Goal: Transaction & Acquisition: Purchase product/service

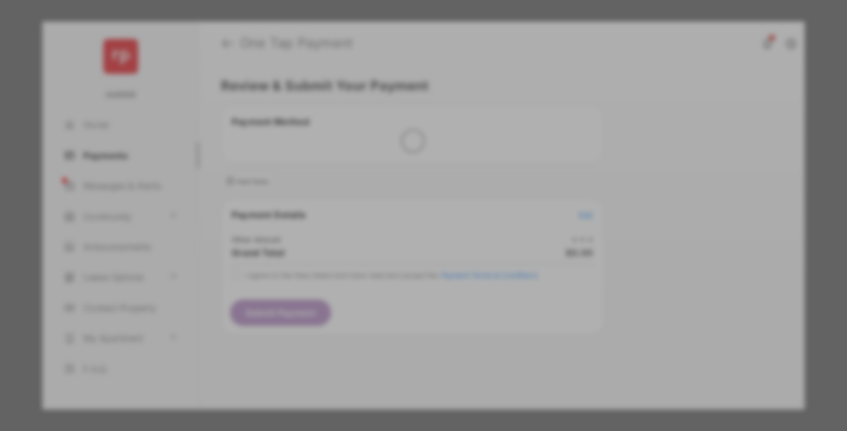
click at [401, 196] on div "Other Amount" at bounding box center [401, 204] width 196 height 21
type input "****"
click at [382, 305] on button "Save" at bounding box center [382, 319] width 61 height 29
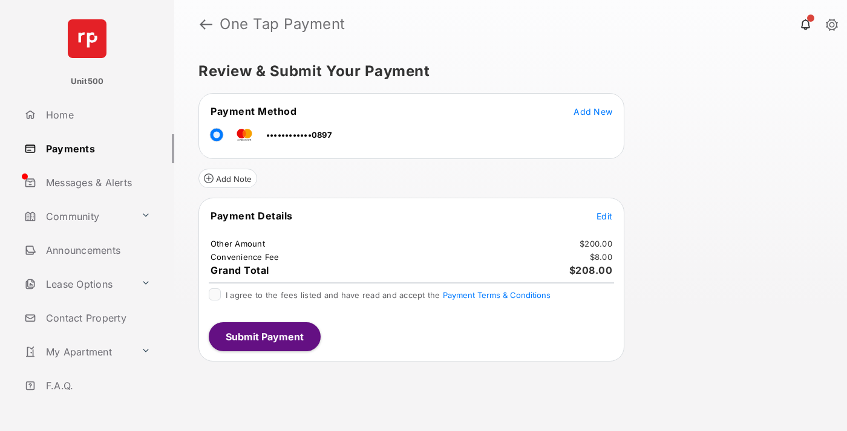
click at [605, 216] on span "Edit" at bounding box center [605, 216] width 16 height 10
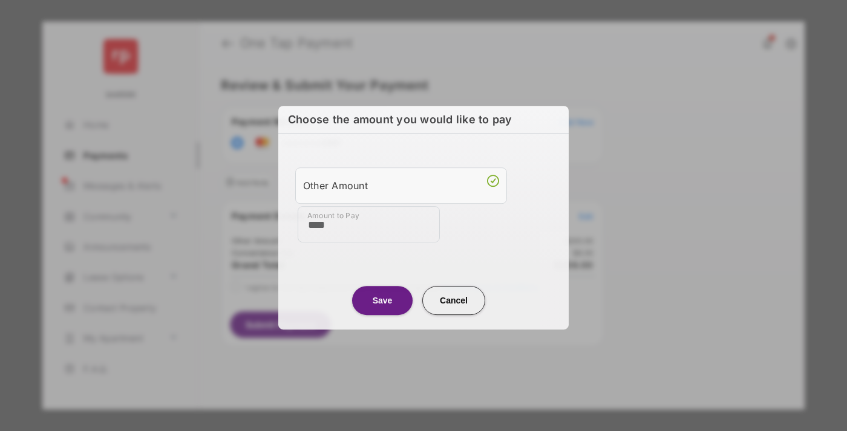
click at [382, 298] on button "Save" at bounding box center [382, 300] width 61 height 29
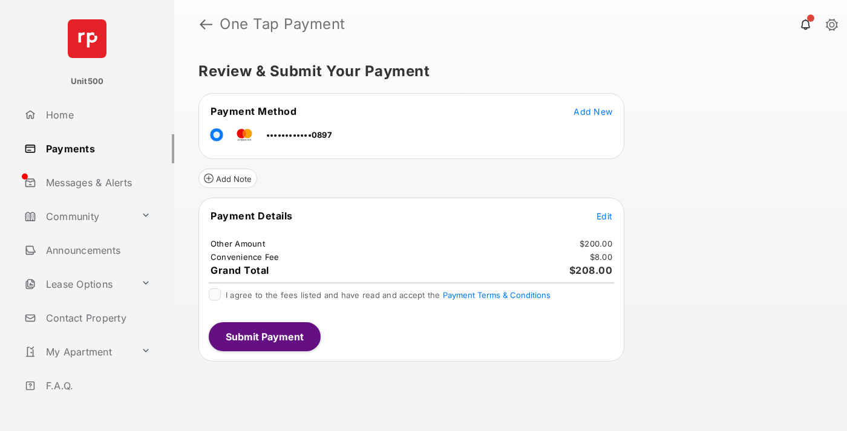
click at [264, 336] on button "Submit Payment" at bounding box center [265, 337] width 112 height 29
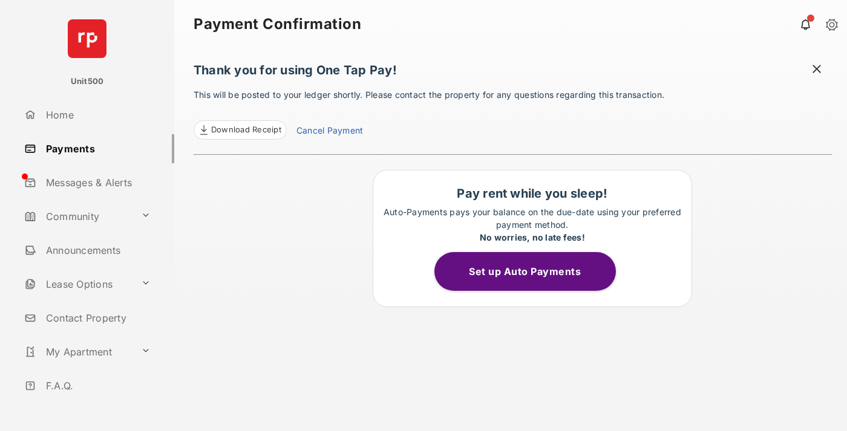
click at [817, 70] on span at bounding box center [817, 70] width 12 height 15
